Goal: Task Accomplishment & Management: Manage account settings

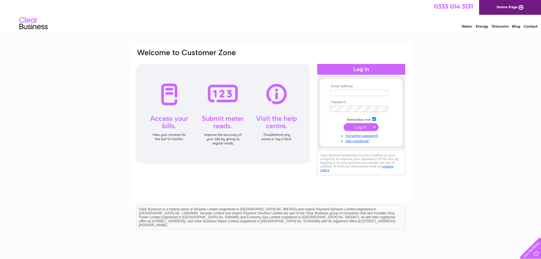
type input "[EMAIL_ADDRESS][DOMAIN_NAME]"
click at [359, 131] on td at bounding box center [361, 127] width 66 height 11
click at [361, 127] on input "submit" at bounding box center [361, 127] width 35 height 8
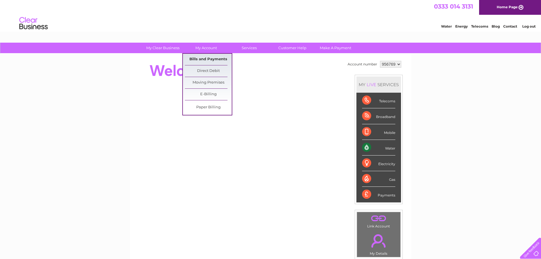
click at [205, 57] on link "Bills and Payments" at bounding box center [208, 59] width 47 height 11
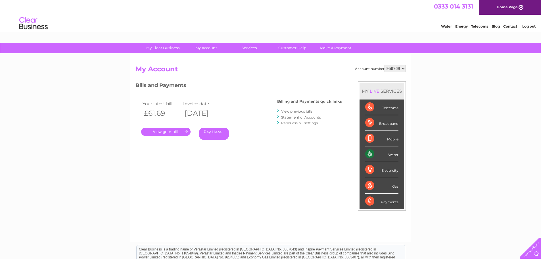
drag, startPoint x: 182, startPoint y: 126, endPoint x: 182, endPoint y: 130, distance: 3.4
click at [182, 126] on div ". Pay Here" at bounding box center [198, 123] width 114 height 9
click at [182, 130] on link "." at bounding box center [165, 132] width 49 height 8
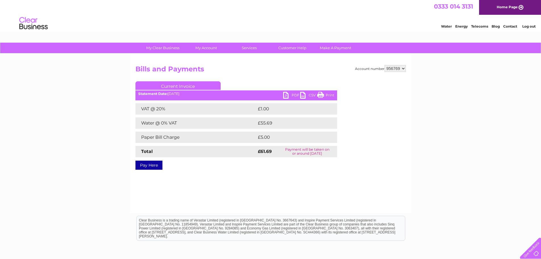
click at [283, 94] on link "PDF" at bounding box center [291, 96] width 17 height 8
